Goal: Transaction & Acquisition: Purchase product/service

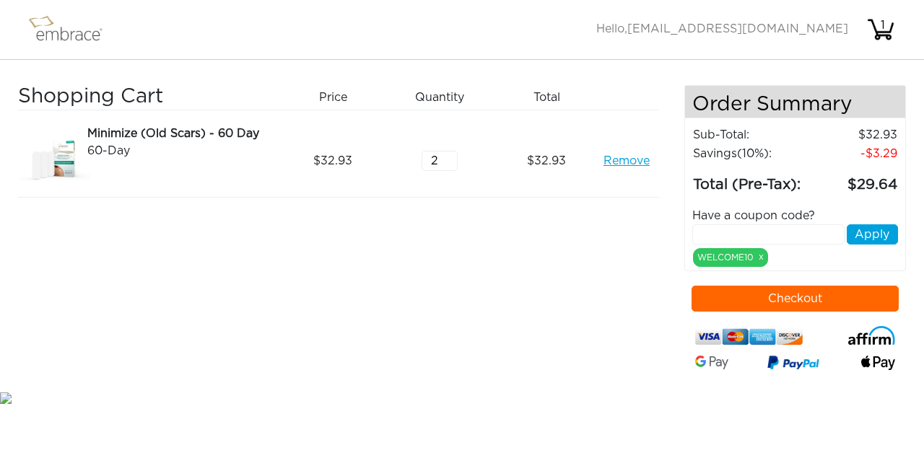
type input "2"
click at [453, 157] on input "2" at bounding box center [440, 161] width 36 height 20
click at [71, 32] on img at bounding box center [72, 30] width 94 height 36
click at [62, 34] on img at bounding box center [72, 30] width 94 height 36
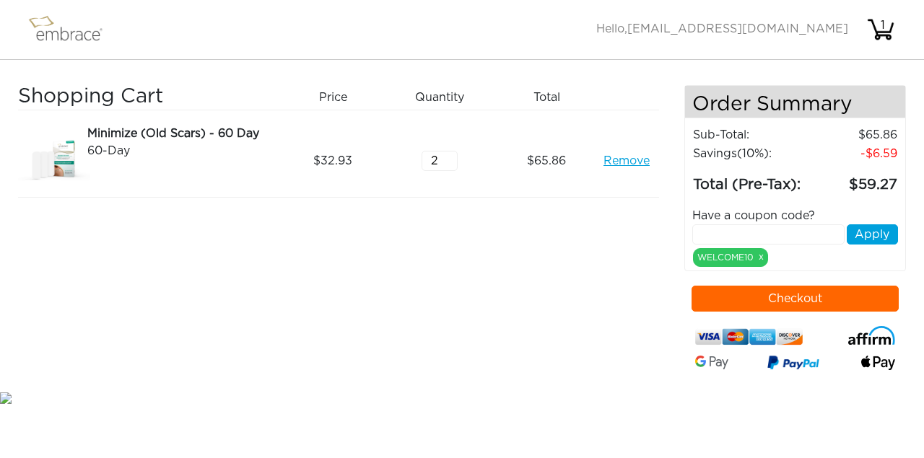
click at [51, 28] on img at bounding box center [72, 30] width 94 height 36
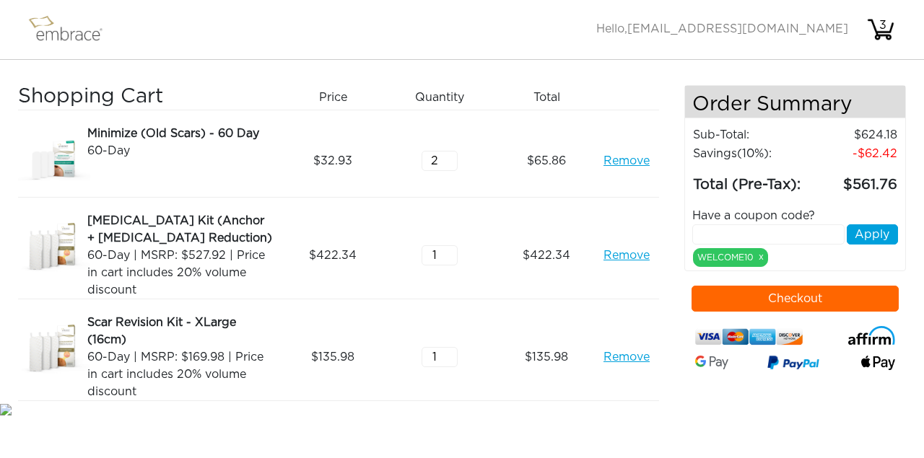
click at [704, 245] on input "text" at bounding box center [768, 235] width 152 height 20
type input "BREAST50"
click at [868, 245] on button "Apply" at bounding box center [872, 235] width 51 height 20
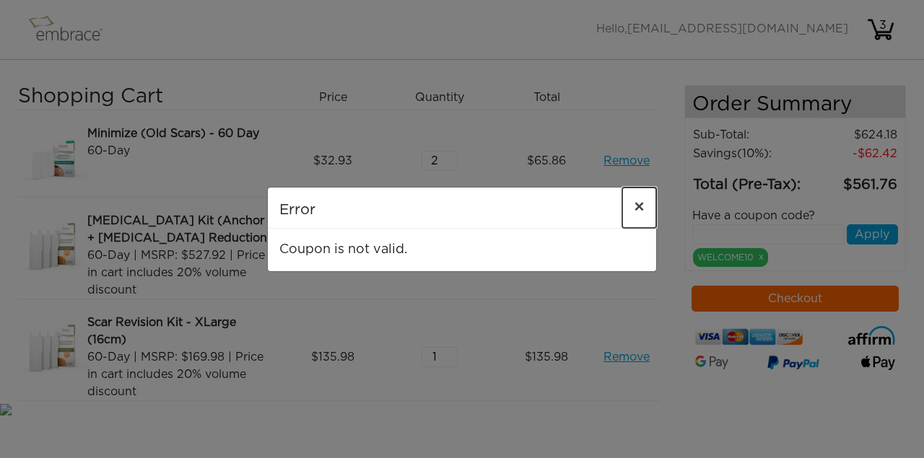
click at [643, 206] on span "×" at bounding box center [639, 207] width 11 height 17
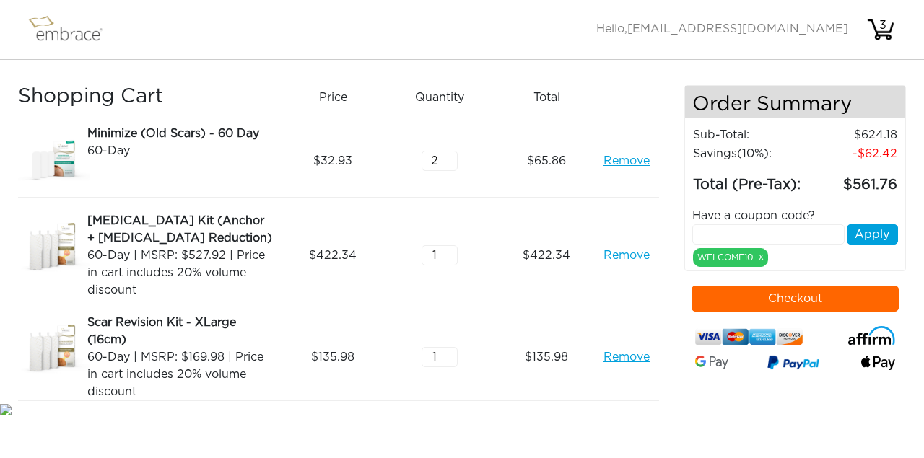
click at [726, 312] on button "Checkout" at bounding box center [796, 299] width 208 height 26
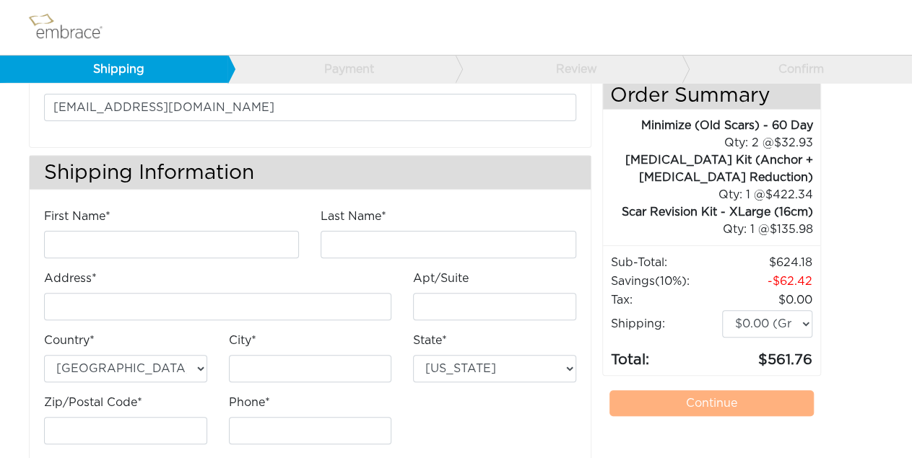
scroll to position [127, 0]
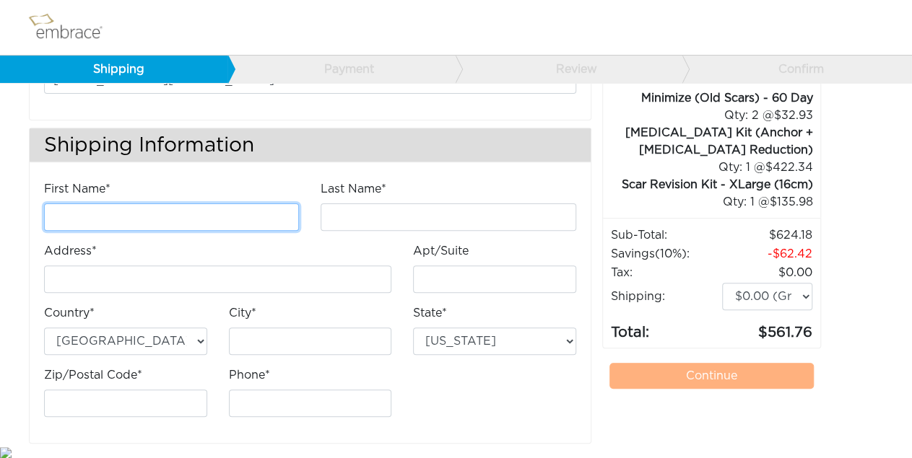
click at [162, 206] on input "First Name*" at bounding box center [171, 217] width 255 height 27
type input "c"
type input "Charity"
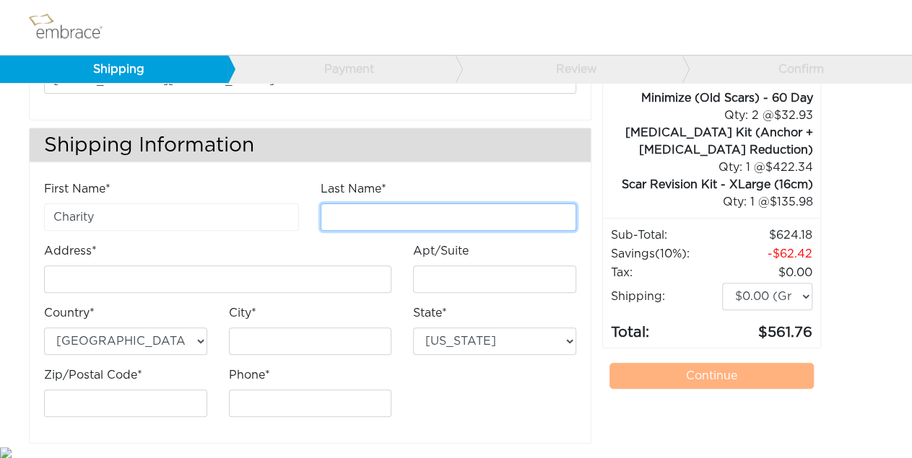
click at [346, 216] on input "Last Name*" at bounding box center [448, 217] width 255 height 27
paste input "CM6299"
type input "Migwi CM6299"
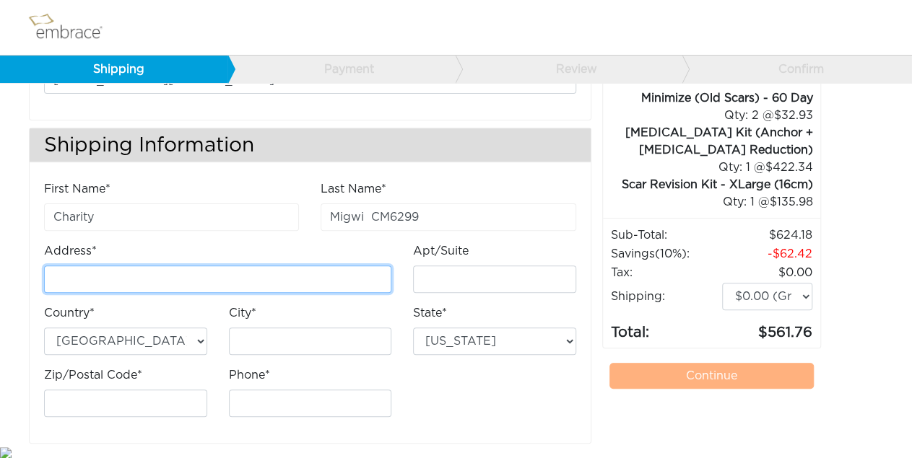
click at [148, 275] on input "Address*" at bounding box center [217, 279] width 347 height 27
click at [120, 270] on input "Address*" at bounding box center [217, 279] width 347 height 27
paste input "[STREET_ADDRESS][PERSON_NAME]"
type input "[STREET_ADDRESS][PERSON_NAME]"
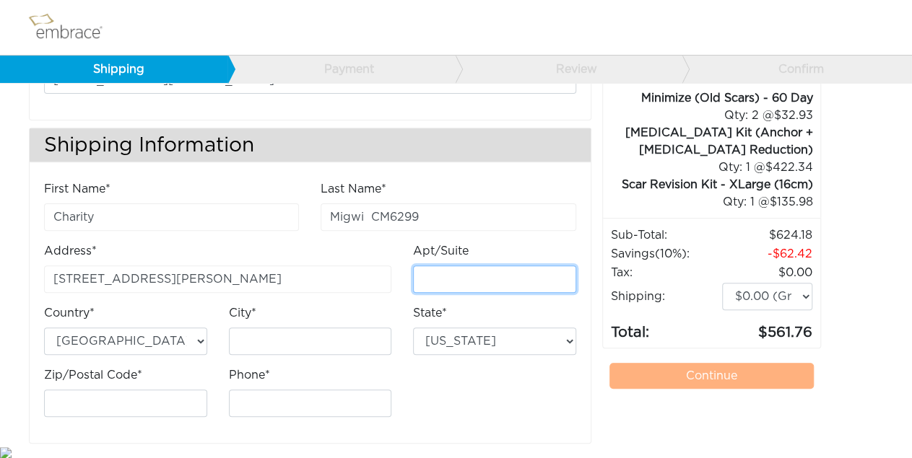
click at [445, 282] on input "Apt/Suite" at bounding box center [494, 279] width 163 height 27
type input "300"
click at [285, 353] on div "City*" at bounding box center [310, 336] width 185 height 62
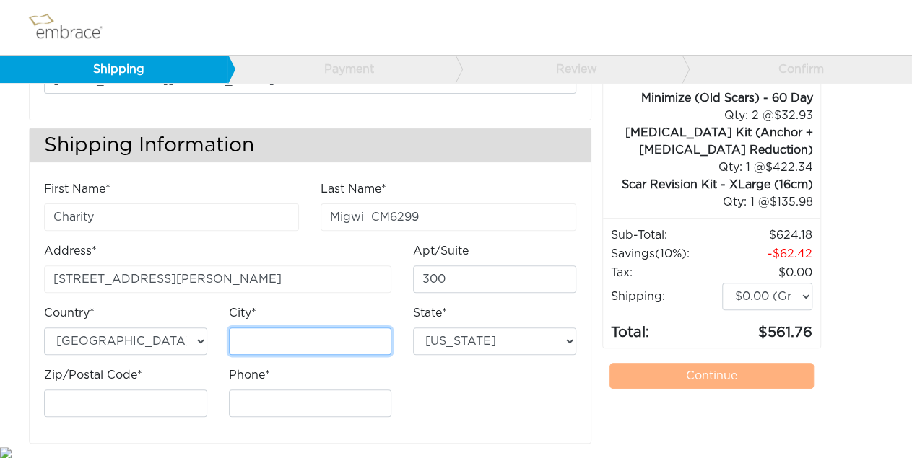
click at [274, 341] on input "City*" at bounding box center [310, 341] width 163 height 27
type input "Carrollton"
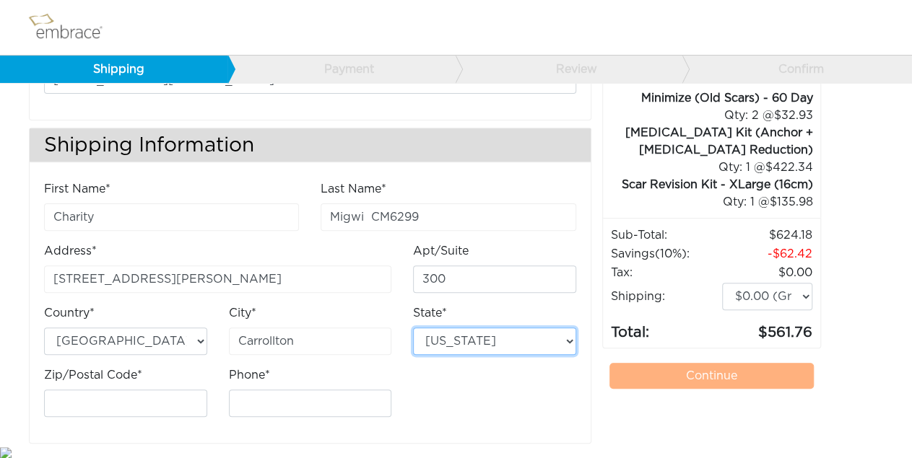
click at [413, 328] on select "Alabama Alaska Arizona Arkansas California Colorado Connecticut District of Col…" at bounding box center [494, 341] width 163 height 27
select select "[GEOGRAPHIC_DATA]"
click option "[US_STATE]" at bounding box center [0, 0] width 0 height 0
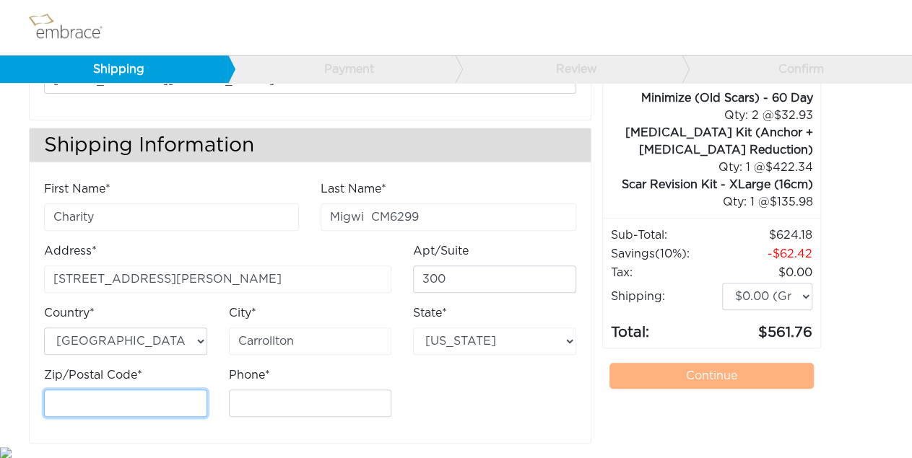
click at [80, 393] on input "Zip/Postal Code*" at bounding box center [125, 403] width 163 height 27
type input "75006"
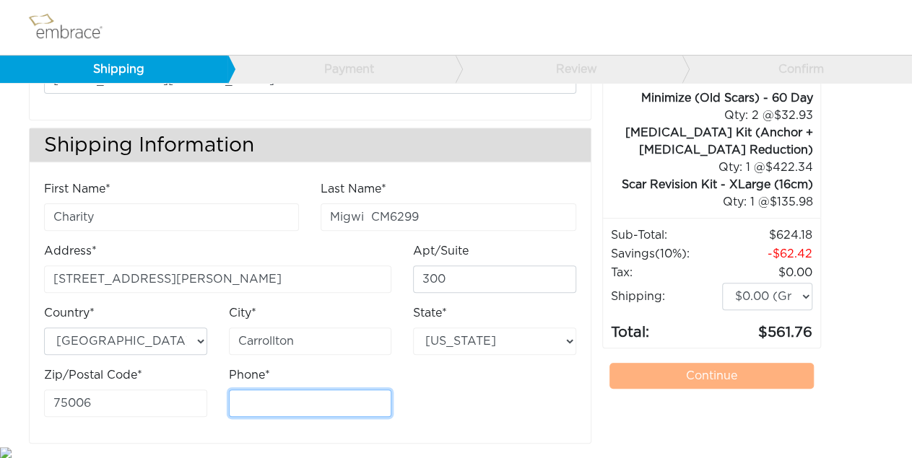
click at [246, 396] on input "Phone*" at bounding box center [310, 403] width 163 height 27
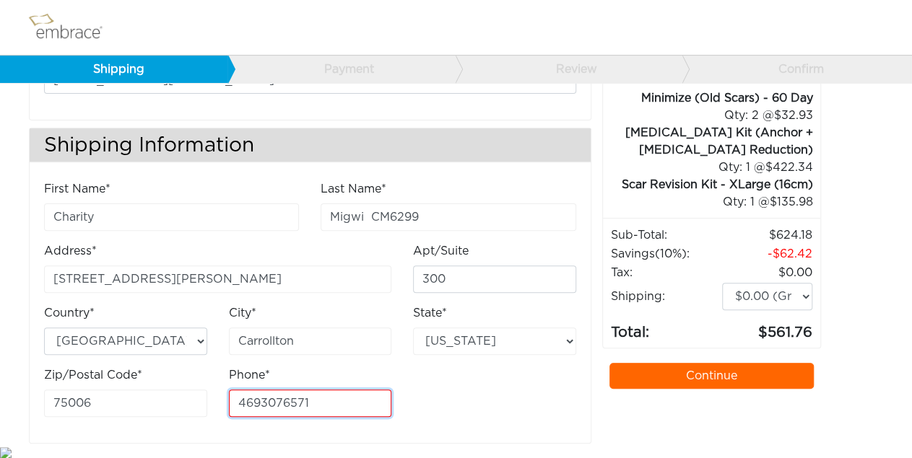
type input "4693076571"
click at [487, 400] on div "First Name* Charity Last Name* Migwi CM6299 Address* 2120 Hutton Drive 300" at bounding box center [310, 304] width 554 height 248
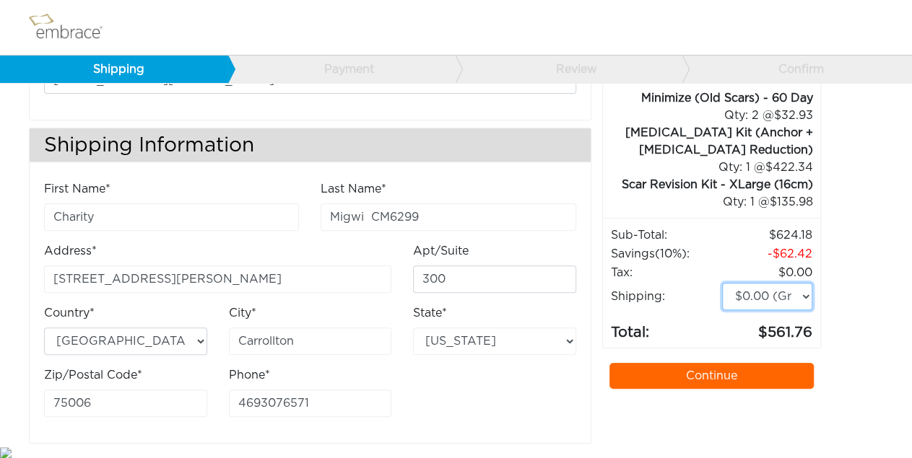
click at [722, 283] on select "$0.00 (Ground) $15.00 (Express Saver) $20.00 (Two Day) $30.00 (Overnight)" at bounding box center [767, 296] width 90 height 27
click at [856, 258] on div "Contact Information Email* migwicharity@gmail.com Shipping Information First Na…" at bounding box center [456, 217] width 876 height 454
click at [677, 363] on link "Continue" at bounding box center [711, 376] width 204 height 26
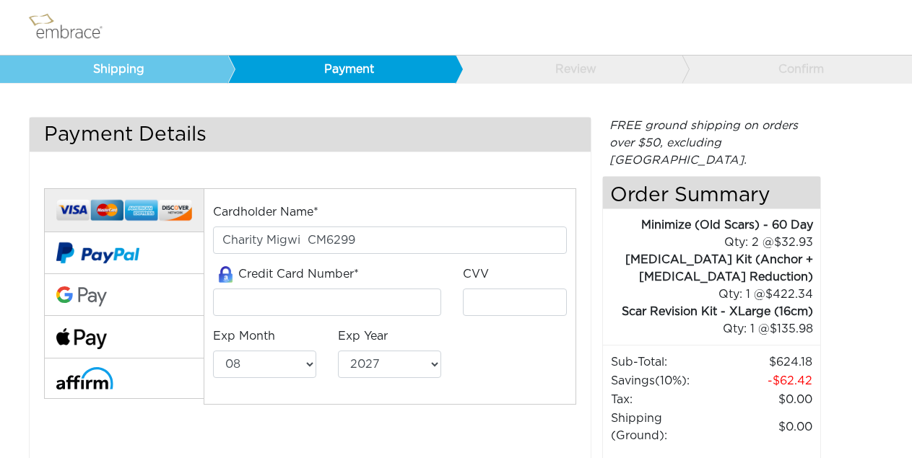
select select "8"
select select "2027"
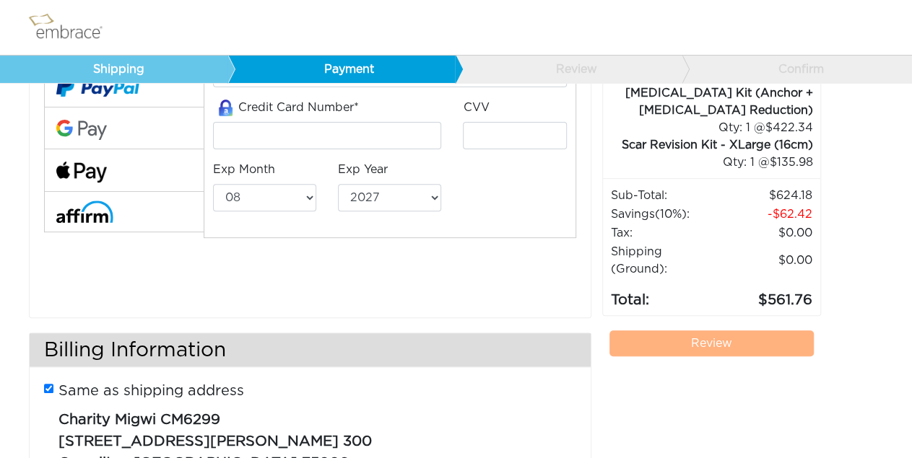
scroll to position [105, 0]
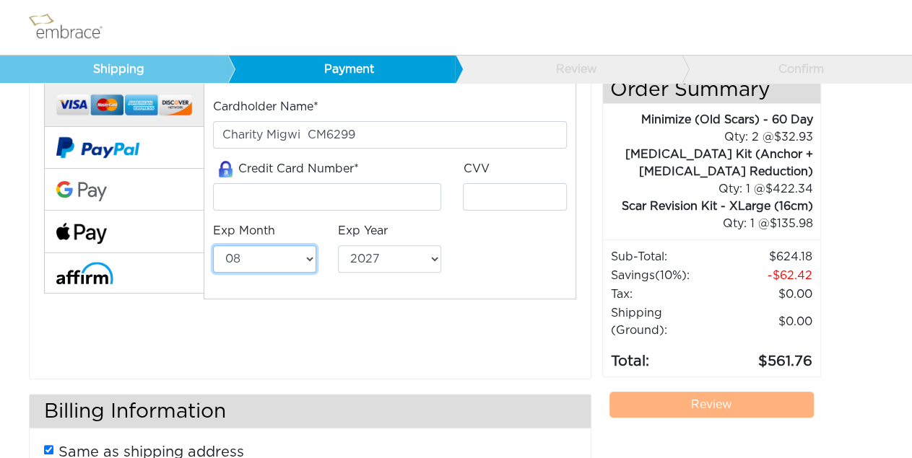
click at [213, 245] on select "01 02 03 04 05 06 07 08 09 10 11 12" at bounding box center [264, 258] width 103 height 27
select select "4"
click option "04" at bounding box center [0, 0] width 0 height 0
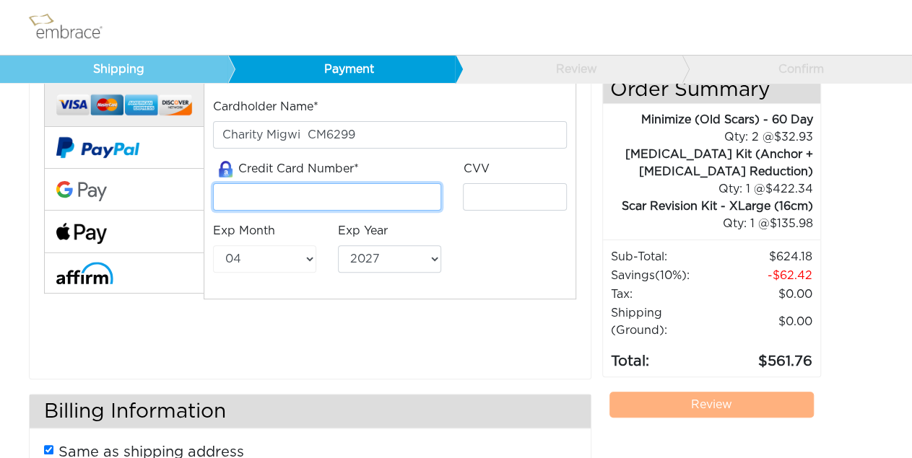
click at [238, 197] on input "tel" at bounding box center [327, 196] width 228 height 27
type input "4987050040502987"
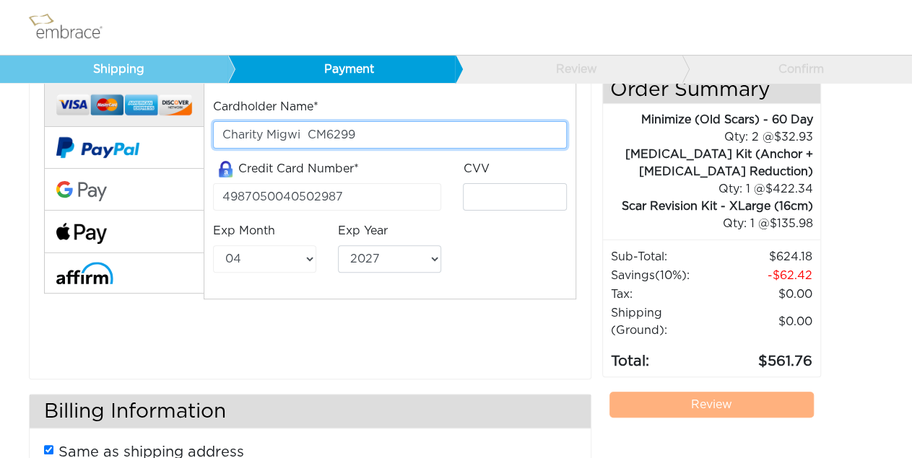
click at [381, 137] on input "Charity Migwi CM6299" at bounding box center [390, 134] width 354 height 27
type input "Charity Migwi"
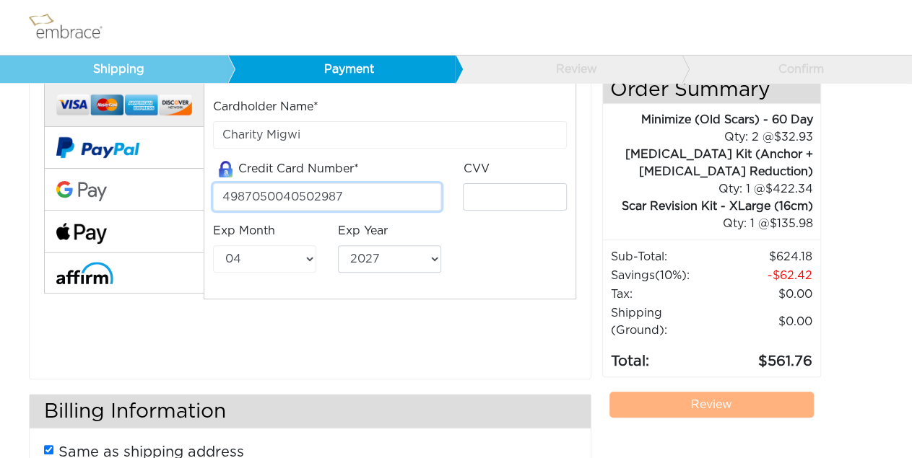
click at [380, 201] on input "4987050040502987" at bounding box center [327, 196] width 228 height 27
click at [295, 193] on input "4987050040502987" at bounding box center [327, 196] width 228 height 27
click at [320, 198] on input "4987050014502987" at bounding box center [327, 196] width 228 height 27
click at [345, 197] on input "4987050014502787" at bounding box center [327, 196] width 228 height 27
type input "4987050014502789"
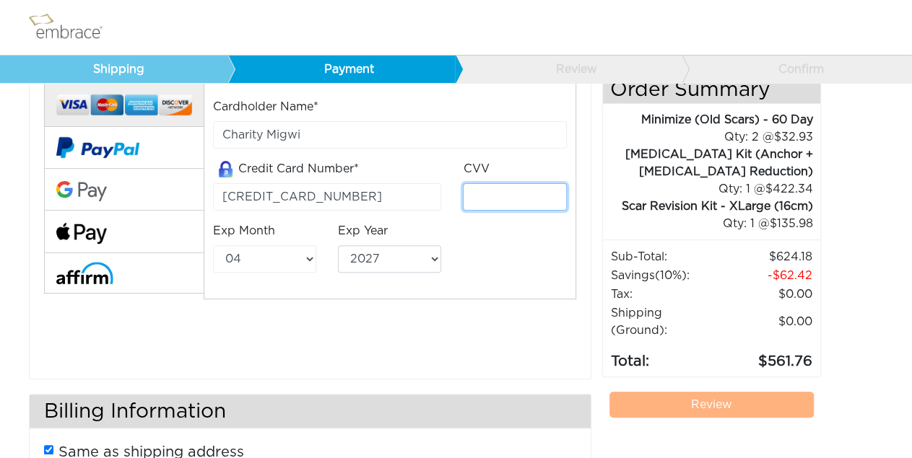
click at [493, 194] on input "tel" at bounding box center [514, 196] width 103 height 27
type input "643"
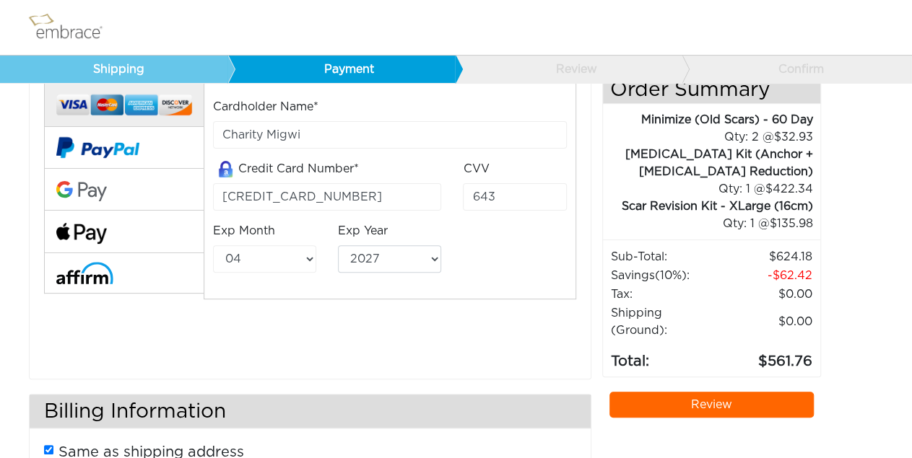
click at [491, 306] on div "Cardholder Name* Charity Migwi Credit Card Number* 4987050014502789 CVV 643 Exp…" at bounding box center [310, 211] width 554 height 292
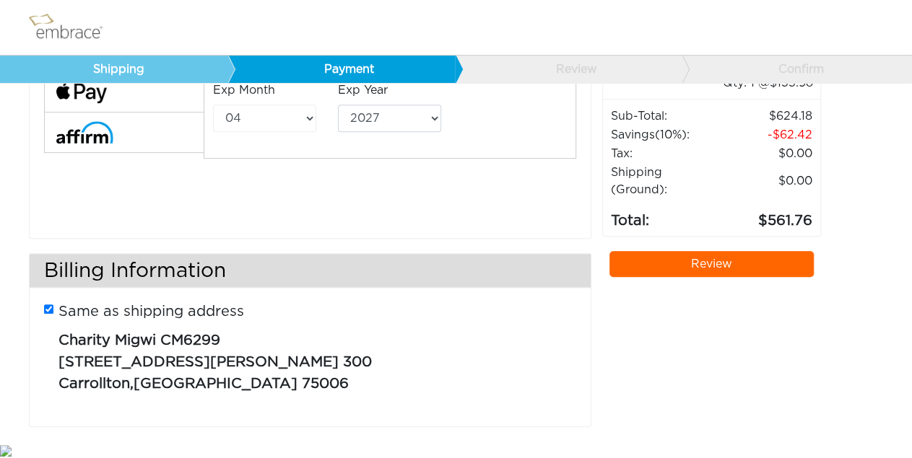
click at [734, 251] on link "Review" at bounding box center [711, 264] width 204 height 26
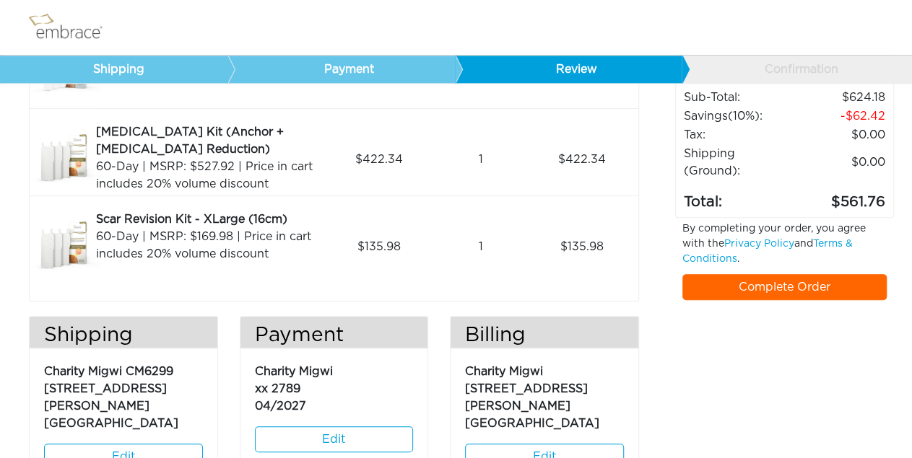
scroll to position [167, 0]
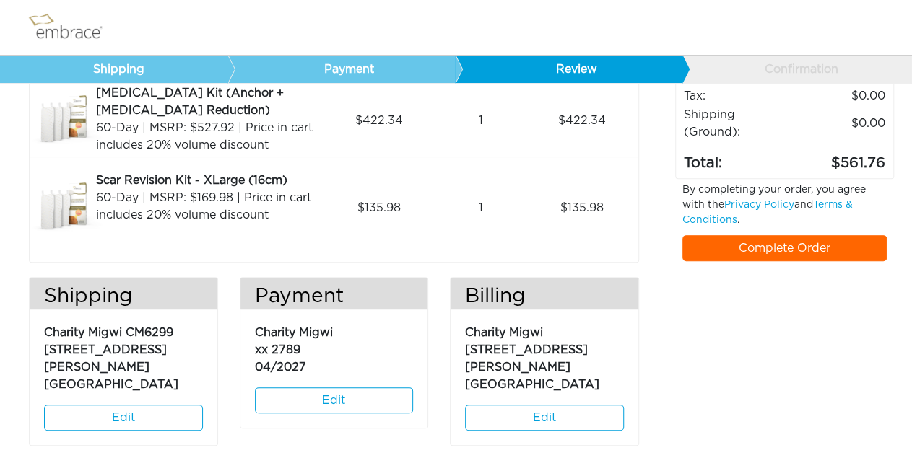
click at [739, 235] on link "Complete Order" at bounding box center [784, 248] width 204 height 26
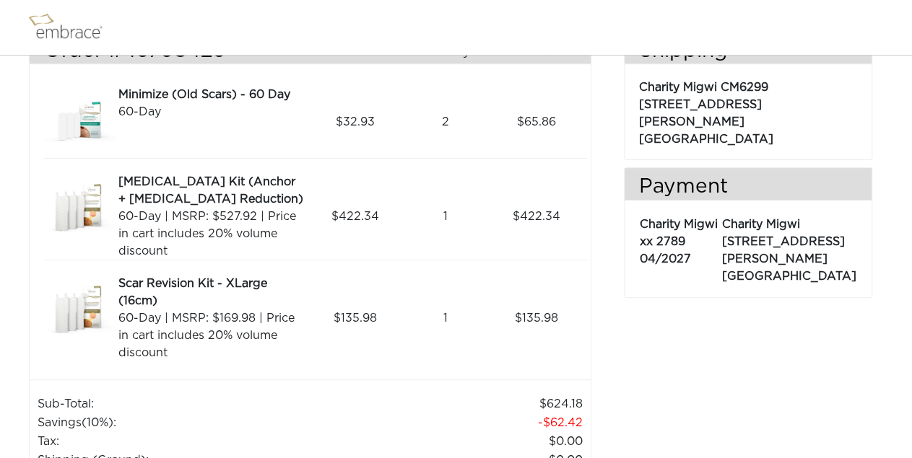
scroll to position [107, 0]
